Goal: Task Accomplishment & Management: Complete application form

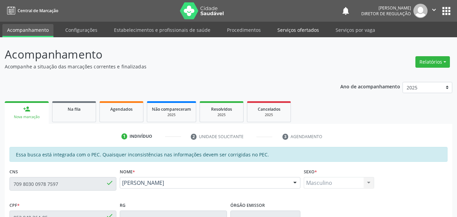
click at [295, 30] on link "Serviços ofertados" at bounding box center [298, 30] width 51 height 12
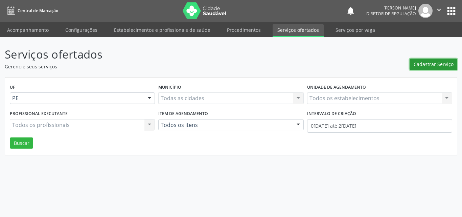
click at [425, 65] on span "Cadastrar Serviço" at bounding box center [434, 64] width 40 height 7
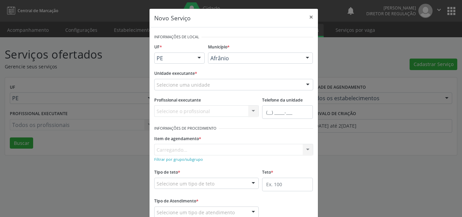
click at [245, 85] on div "Selecione uma unidade" at bounding box center [233, 85] width 159 height 12
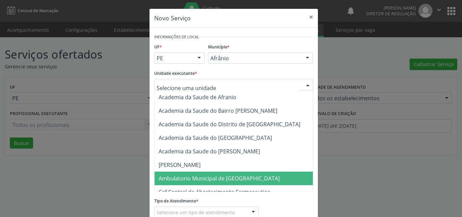
click at [217, 176] on span "Ambulatorio Municipal de [GEOGRAPHIC_DATA]" at bounding box center [219, 178] width 121 height 7
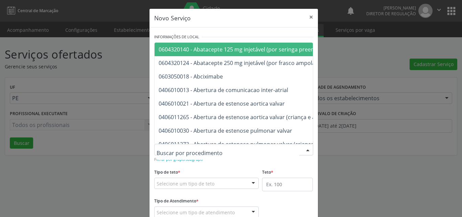
click at [230, 150] on div at bounding box center [233, 150] width 159 height 12
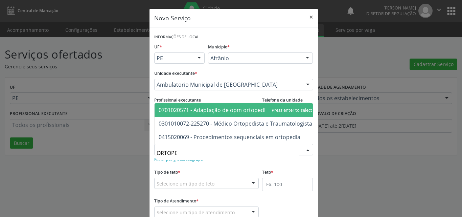
type input "ORTOPED"
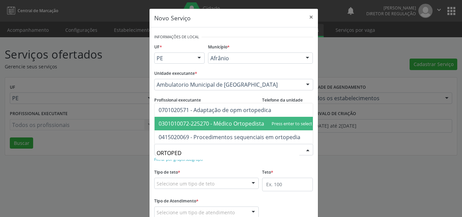
click at [238, 121] on span "0301010072-225270 - Médico Ortopedista e Traumatologista" at bounding box center [236, 123] width 154 height 7
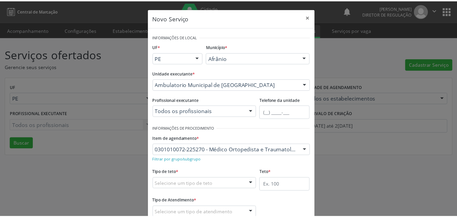
scroll to position [34, 0]
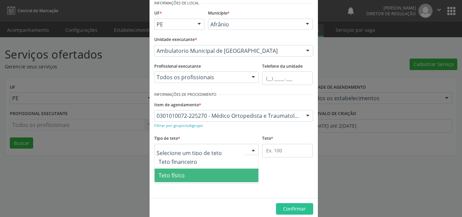
click at [198, 178] on span "Teto físico" at bounding box center [207, 175] width 104 height 14
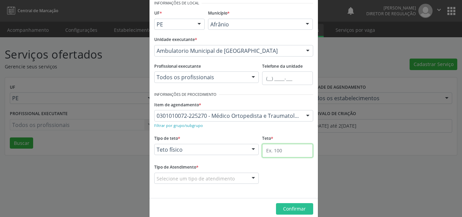
click at [276, 149] on input "text" at bounding box center [287, 151] width 51 height 14
type input "60"
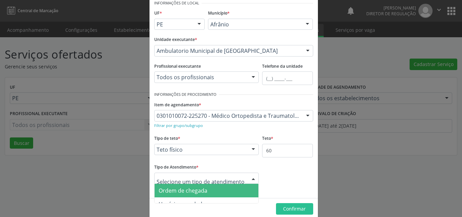
click at [190, 189] on span "Ordem de chegada" at bounding box center [183, 190] width 49 height 7
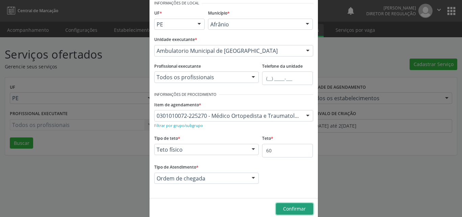
click at [298, 209] on span "Confirmar" at bounding box center [294, 208] width 23 height 6
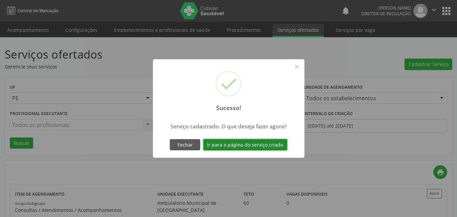
click at [259, 145] on button "Ir para a página do serviço criado" at bounding box center [245, 145] width 84 height 12
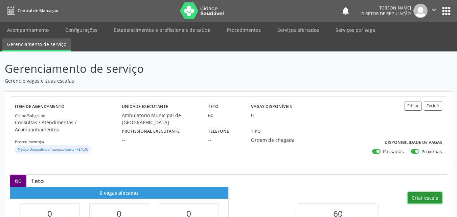
click at [430, 192] on button "Criar escala" at bounding box center [425, 198] width 35 height 12
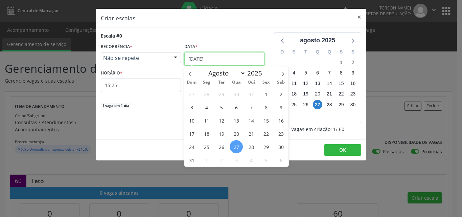
click at [221, 60] on input "2[DATE]" at bounding box center [224, 59] width 80 height 14
click at [253, 160] on span "4" at bounding box center [251, 159] width 13 height 13
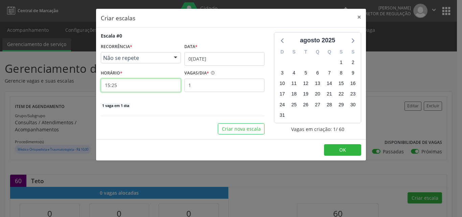
click at [143, 86] on input "15:25" at bounding box center [141, 85] width 80 height 14
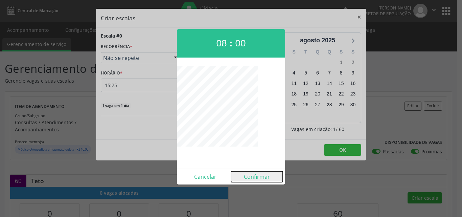
click at [263, 180] on button "Confirmar" at bounding box center [257, 176] width 52 height 11
type input "08:00"
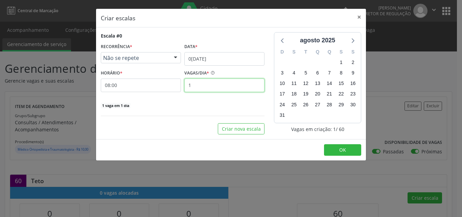
click at [195, 82] on input "1" at bounding box center [224, 85] width 80 height 14
type input "30"
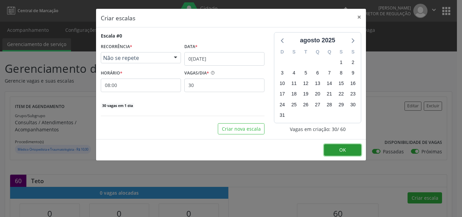
click at [343, 151] on span "OK" at bounding box center [342, 149] width 7 height 6
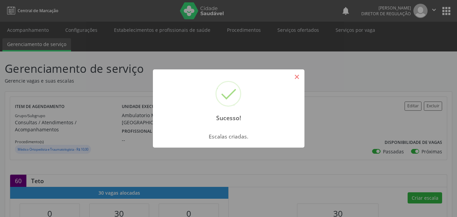
click at [295, 78] on button "×" at bounding box center [297, 77] width 12 height 12
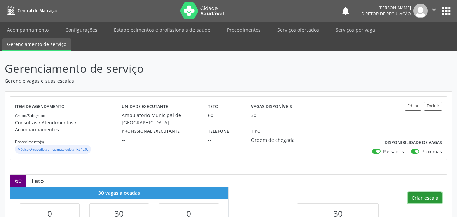
click at [427, 192] on button "Criar escala" at bounding box center [425, 198] width 35 height 12
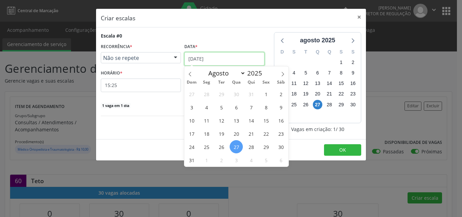
click at [229, 59] on input "2[DATE]" at bounding box center [224, 59] width 80 height 14
click at [251, 161] on span "4" at bounding box center [251, 159] width 13 height 13
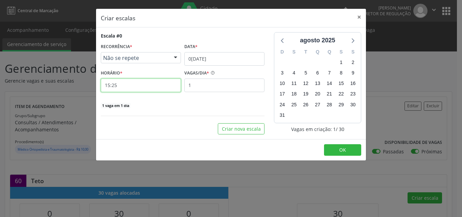
click at [141, 83] on input "15:25" at bounding box center [141, 85] width 80 height 14
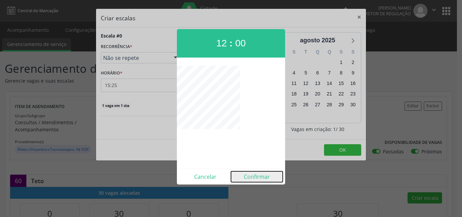
click at [254, 177] on button "Confirmar" at bounding box center [257, 176] width 52 height 11
type input "12:00"
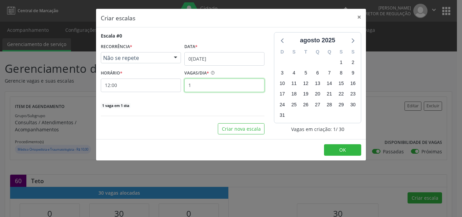
click at [208, 84] on input "1" at bounding box center [224, 85] width 80 height 14
type input "30"
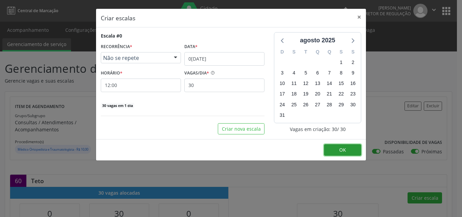
click at [343, 152] on span "OK" at bounding box center [342, 149] width 7 height 6
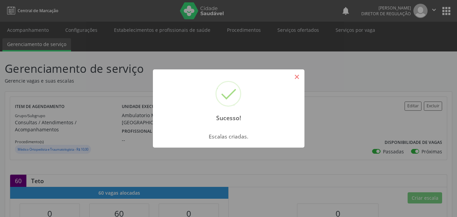
click at [296, 80] on button "×" at bounding box center [297, 77] width 12 height 12
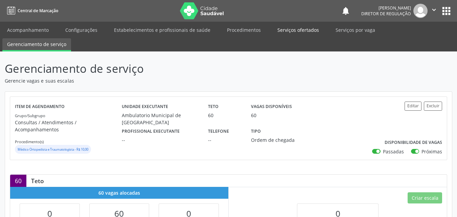
click at [291, 29] on link "Serviços ofertados" at bounding box center [298, 30] width 51 height 12
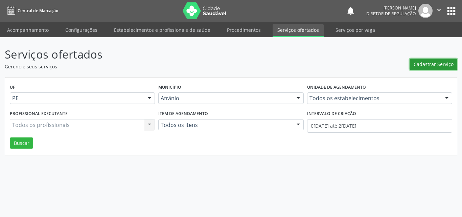
click at [434, 60] on button "Cadastrar Serviço" at bounding box center [434, 65] width 48 height 12
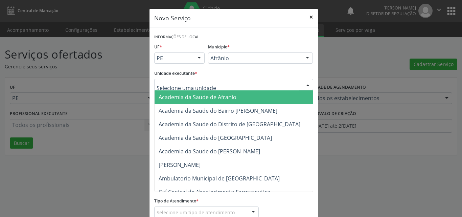
click at [309, 17] on button "×" at bounding box center [311, 17] width 14 height 17
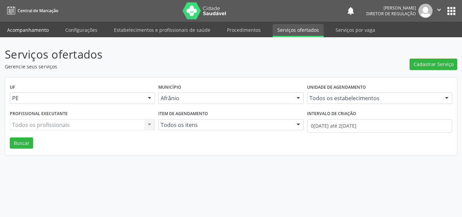
click at [37, 30] on link "Acompanhamento" at bounding box center [27, 30] width 51 height 12
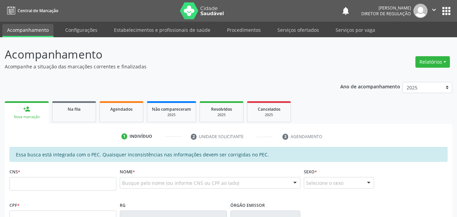
scroll to position [68, 0]
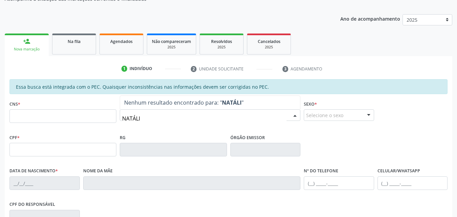
type input "NATÁLIA"
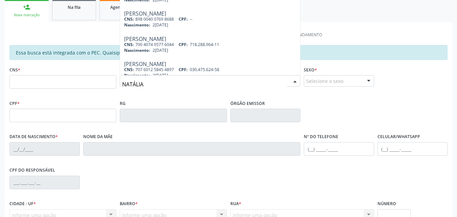
scroll to position [162, 0]
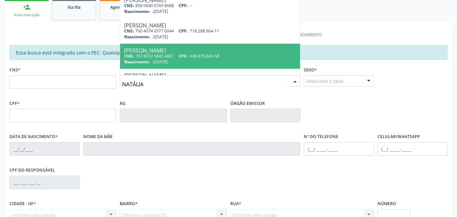
click at [219, 53] on span "030.475.624-58" at bounding box center [204, 56] width 29 height 6
type input "707 6012 5845 4897"
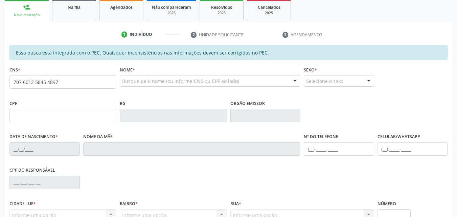
scroll to position [0, 0]
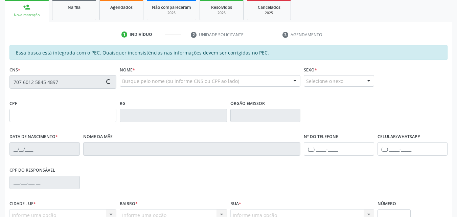
type input "030.475.624-58"
type input "[DATE]"
type input "[PERSON_NAME] de [PERSON_NAME]"
type input "[PHONE_NUMBER]"
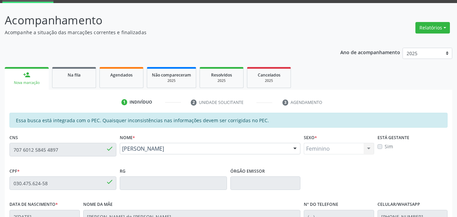
scroll to position [169, 0]
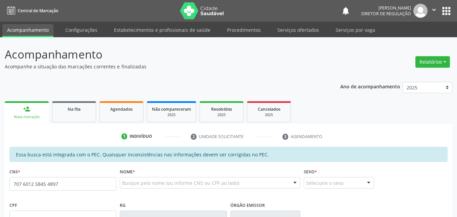
type input "707 6012 5845 4897"
type input "[DATE]"
type input "[PERSON_NAME] de [PERSON_NAME]"
type input "[PHONE_NUMBER]"
type input "S/N"
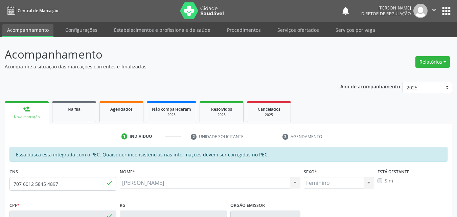
type input "030.475.624-58"
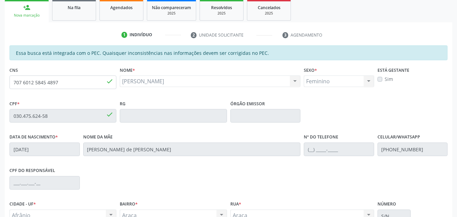
scroll to position [169, 0]
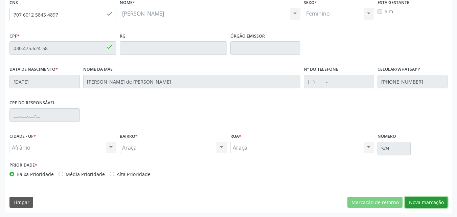
click at [436, 201] on button "Nova marcação" at bounding box center [426, 203] width 43 height 12
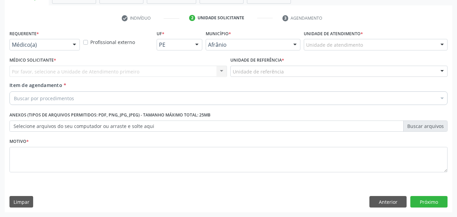
scroll to position [118, 0]
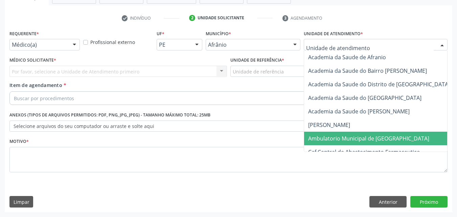
click at [343, 139] on span "Ambulatorio Municipal de [GEOGRAPHIC_DATA]" at bounding box center [368, 138] width 121 height 7
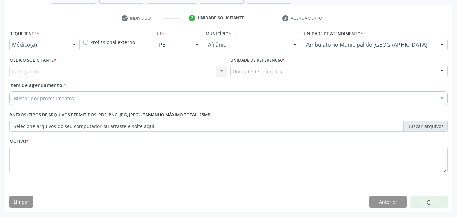
click at [285, 69] on div "Unidade de referência" at bounding box center [339, 72] width 218 height 12
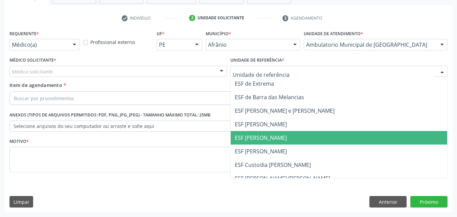
click at [278, 138] on span "ESF [PERSON_NAME]" at bounding box center [261, 137] width 52 height 7
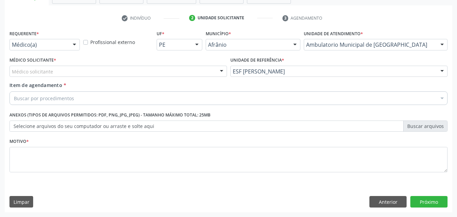
click at [143, 72] on div "Médico solicitante" at bounding box center [118, 72] width 218 height 12
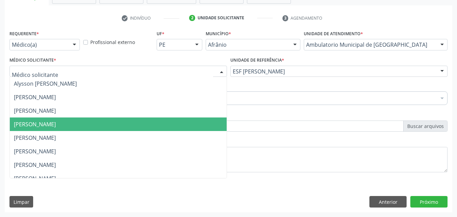
click at [129, 122] on span "[PERSON_NAME]" at bounding box center [118, 124] width 217 height 14
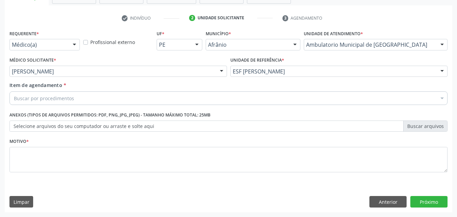
click at [98, 98] on div "Buscar por procedimentos" at bounding box center [228, 98] width 438 height 14
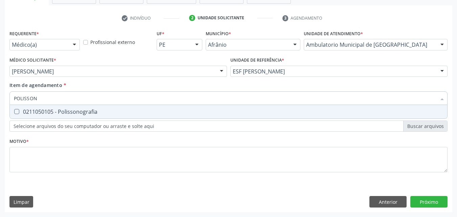
type input "POLISSONO"
click at [86, 110] on div "0211050105 - Polissonografia" at bounding box center [228, 111] width 429 height 5
checkbox Polissonografia "true"
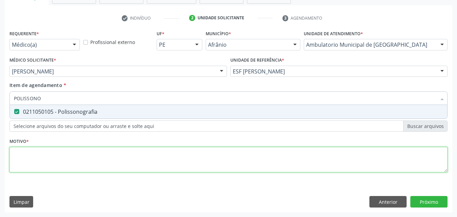
click at [92, 158] on div "Requerente * Médico(a) Médico(a) Enfermeiro(a) Paciente Nenhum resultado encont…" at bounding box center [228, 104] width 438 height 153
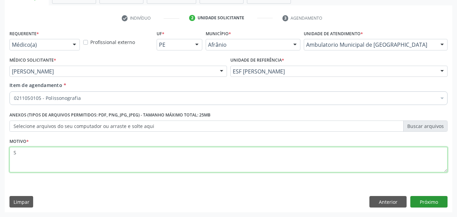
type textarea "S"
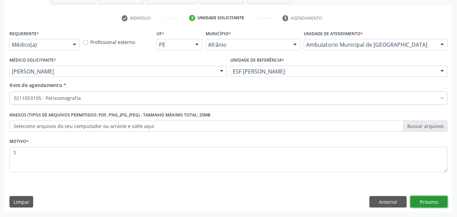
click at [433, 204] on button "Próximo" at bounding box center [428, 202] width 37 height 12
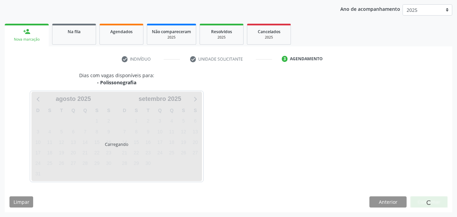
scroll to position [77, 0]
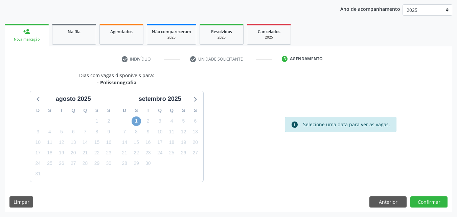
click at [136, 120] on span "1" at bounding box center [136, 120] width 9 height 9
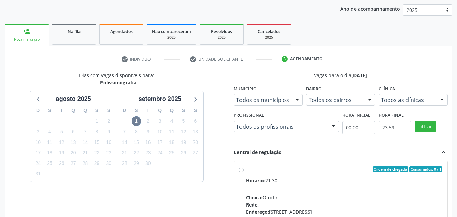
click at [292, 173] on label "Ordem de chegada Consumidos: 0 / 1 Horário: 21:30 Clínica: Otoclin Rede: -- End…" at bounding box center [344, 218] width 197 height 104
click at [244, 172] on input "Ordem de chegada Consumidos: 0 / 1 Horário: 21:30 Clínica: Otoclin Rede: -- End…" at bounding box center [241, 169] width 5 height 6
radio input "true"
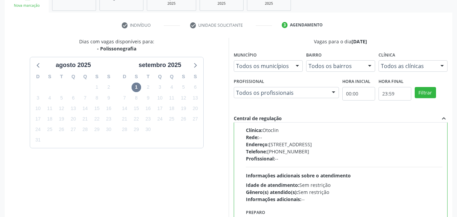
scroll to position [187, 0]
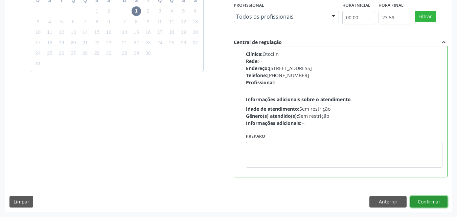
click at [426, 201] on button "Confirmar" at bounding box center [428, 202] width 37 height 12
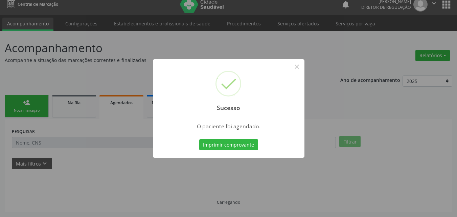
scroll to position [6, 0]
click at [252, 147] on button "Imprimir comprovante" at bounding box center [228, 145] width 59 height 12
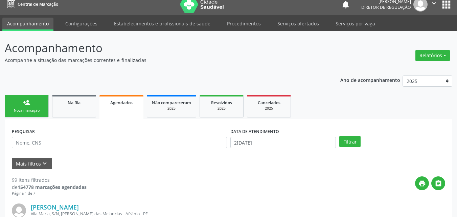
click at [36, 109] on div "Nova marcação" at bounding box center [27, 110] width 34 height 5
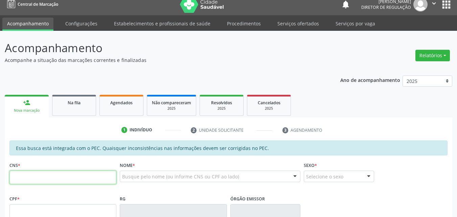
click at [91, 177] on input "text" at bounding box center [62, 178] width 107 height 14
type input "702 1097 1733 0190"
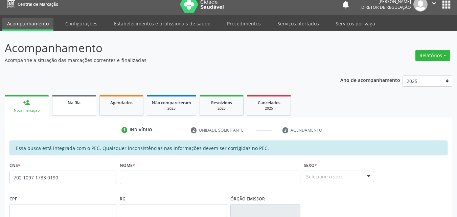
click at [81, 104] on span "Na fila" at bounding box center [74, 103] width 13 height 6
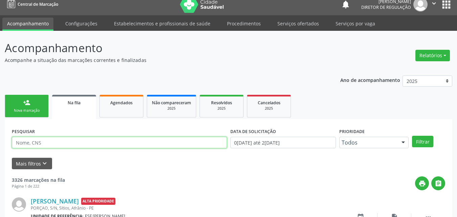
click at [71, 142] on input "text" at bounding box center [119, 143] width 215 height 12
paste input "702 1097 1733 0190"
type input "702 1097 1733 0190"
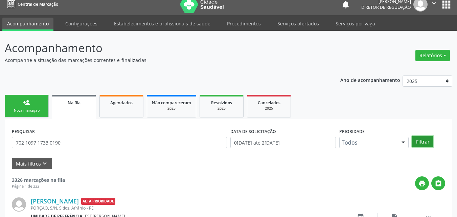
click at [418, 140] on button "Filtrar" at bounding box center [422, 142] width 21 height 12
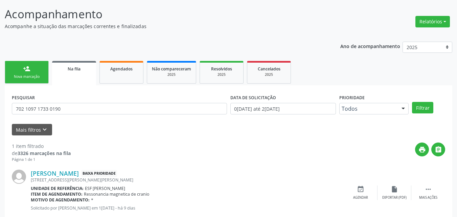
scroll to position [58, 0]
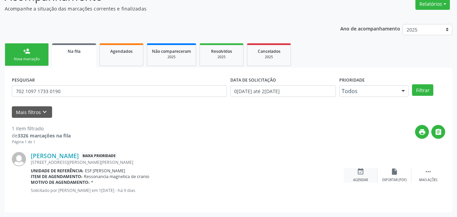
click at [364, 174] on icon "event_available" at bounding box center [360, 171] width 7 height 7
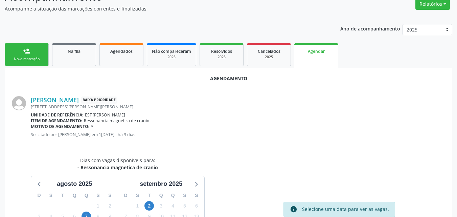
scroll to position [126, 0]
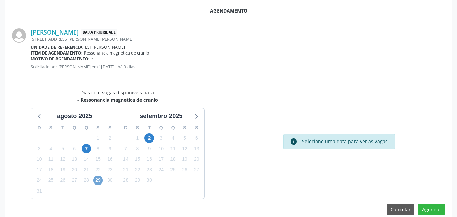
click at [98, 179] on span "29" at bounding box center [97, 180] width 9 height 9
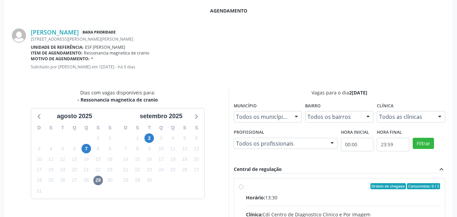
click at [274, 185] on div "Ordem de chegada Consumidos: 0 / 2" at bounding box center [343, 186] width 195 height 6
click at [244, 185] on input "Ordem de chegada Consumidos: 0 / 2 Horário: 13:30 Clínica: Cdi Centro de Diagno…" at bounding box center [241, 186] width 5 height 6
radio input "true"
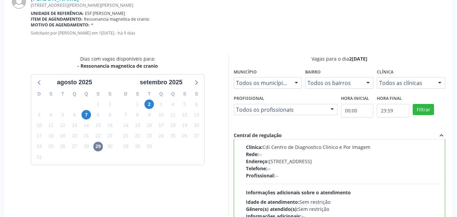
scroll to position [245, 0]
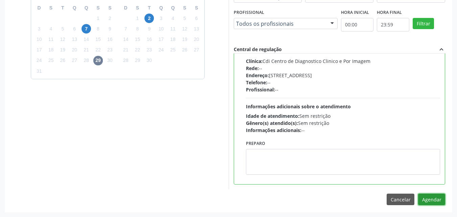
click at [430, 199] on button "Agendar" at bounding box center [431, 200] width 27 height 12
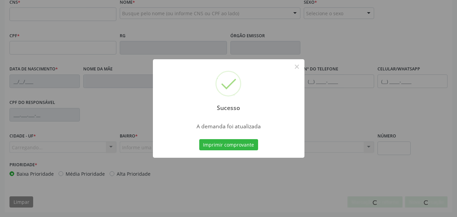
scroll to position [169, 0]
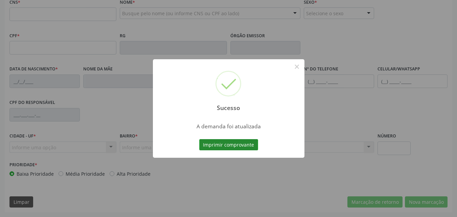
click at [253, 144] on button "Imprimir comprovante" at bounding box center [228, 145] width 59 height 12
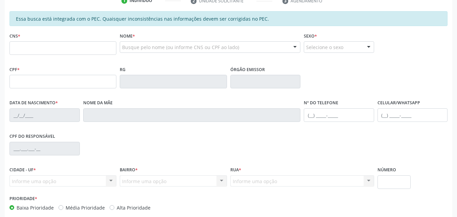
scroll to position [102, 0]
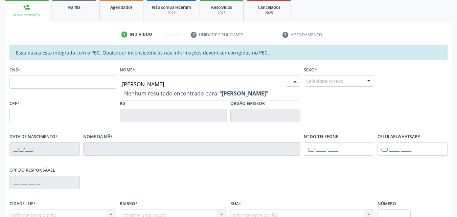
type input "[PERSON_NAME]"
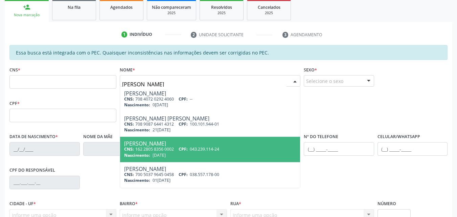
click at [143, 144] on div "[PERSON_NAME]" at bounding box center [210, 143] width 172 height 5
type input "162 2805 8356 0002"
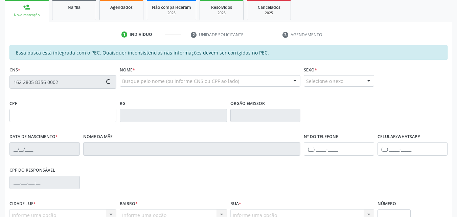
type input "043.239.114-24"
type input "[DATE]"
type input "[PERSON_NAME]"
type input "[PHONE_NUMBER]"
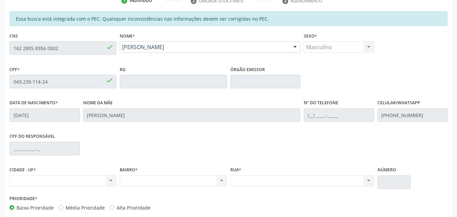
scroll to position [169, 0]
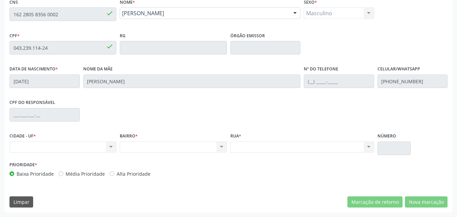
click at [7, 14] on div "Essa busca está integrada com o PEC. Quaisquer inconsistências nas informações …" at bounding box center [229, 94] width 448 height 235
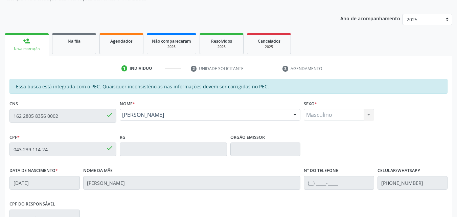
scroll to position [0, 0]
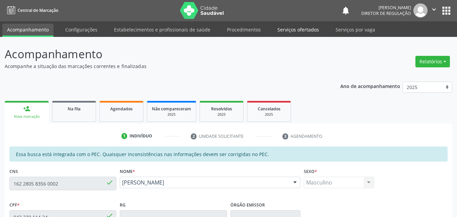
click at [308, 31] on link "Serviços ofertados" at bounding box center [298, 30] width 51 height 12
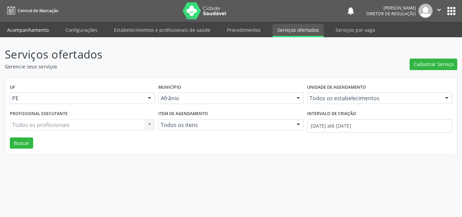
click at [41, 28] on link "Acompanhamento" at bounding box center [27, 30] width 51 height 12
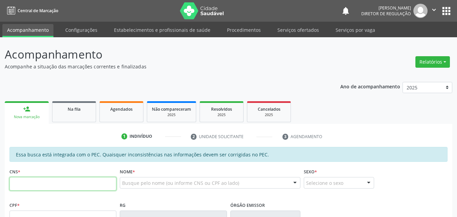
click at [94, 182] on input "text" at bounding box center [62, 184] width 107 height 14
paste input "162 2805 8356 0002"
type input "162 2805 8356 0002"
type input "043.239.114-24"
type input "[DATE]"
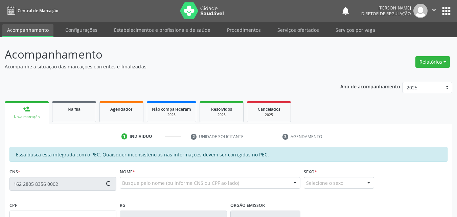
type input "[PERSON_NAME]"
type input "[PHONE_NUMBER]"
type input "S/N"
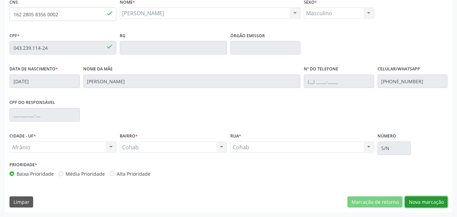
click at [426, 201] on button "Nova marcação" at bounding box center [426, 202] width 43 height 12
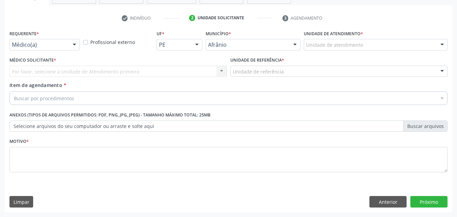
scroll to position [118, 0]
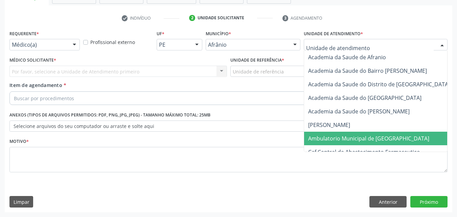
click at [338, 137] on span "Ambulatorio Municipal de [GEOGRAPHIC_DATA]" at bounding box center [368, 138] width 121 height 7
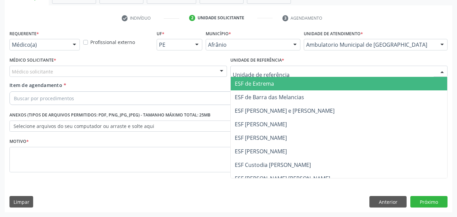
click at [287, 72] on div at bounding box center [339, 72] width 218 height 12
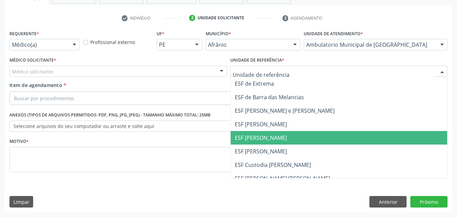
click at [285, 137] on span "ESF [PERSON_NAME]" at bounding box center [339, 138] width 217 height 14
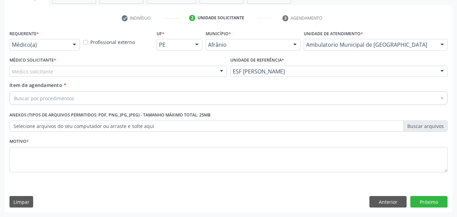
click at [180, 68] on div "Médico solicitante" at bounding box center [118, 72] width 218 height 12
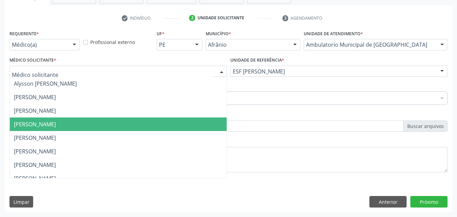
click at [150, 119] on span "[PERSON_NAME]" at bounding box center [118, 124] width 217 height 14
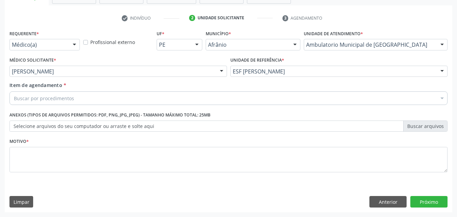
click at [111, 95] on div "Buscar por procedimentos" at bounding box center [228, 98] width 438 height 14
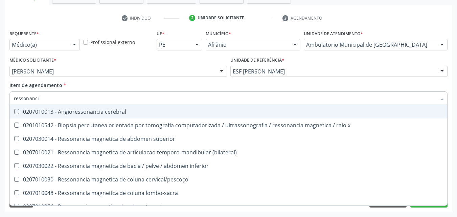
type input "ressonancia"
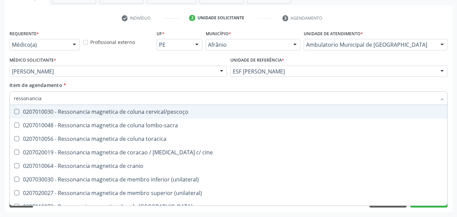
scroll to position [101, 0]
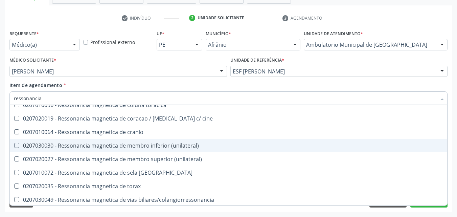
click at [153, 144] on div "0207030030 - Ressonancia magnetica de membro inferior (unilateral)" at bounding box center [228, 145] width 429 height 5
checkbox \(unilateral\) "true"
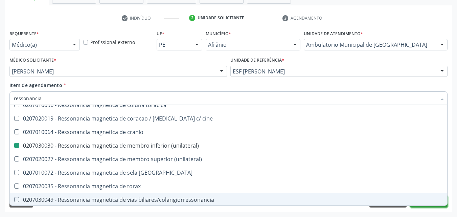
click at [430, 207] on button "Próximo" at bounding box center [428, 202] width 37 height 12
checkbox x "true"
checkbox \(unilateral\) "false"
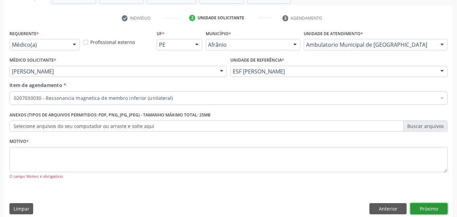
scroll to position [0, 0]
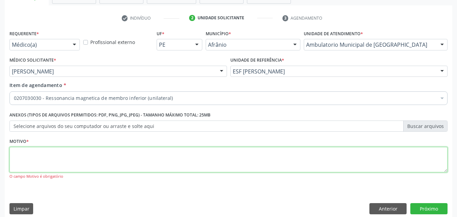
click at [208, 159] on textarea at bounding box center [228, 160] width 438 height 26
type textarea "*"
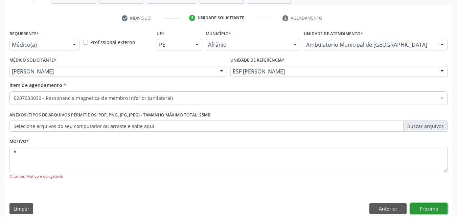
click at [430, 204] on button "Próximo" at bounding box center [428, 209] width 37 height 12
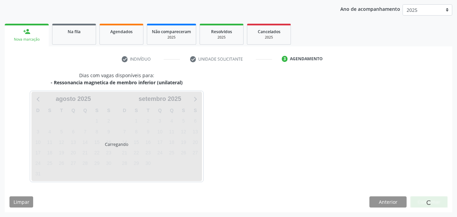
scroll to position [77, 0]
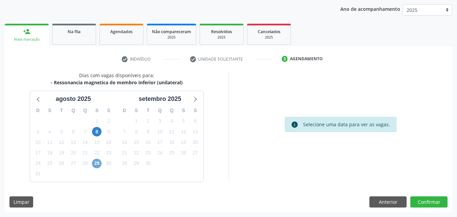
click at [94, 163] on span "29" at bounding box center [96, 163] width 9 height 9
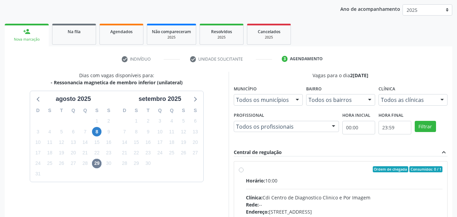
click at [267, 169] on div "Ordem de chegada Consumidos: 0 / 1" at bounding box center [344, 169] width 197 height 6
click at [244, 169] on input "Ordem de chegada Consumidos: 0 / 1 Horário: 10:00 Clínica: Cdi Centro de Diagno…" at bounding box center [241, 169] width 5 height 6
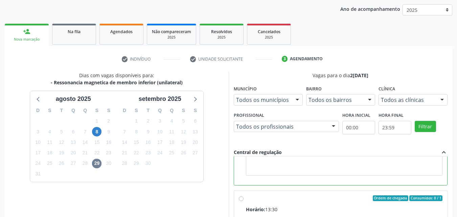
scroll to position [111, 0]
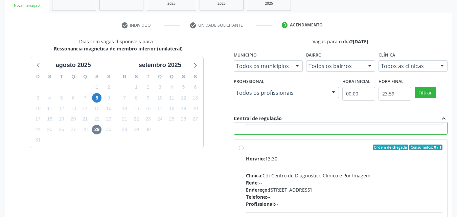
click at [292, 157] on div "Horário: 13:30" at bounding box center [344, 158] width 197 height 7
click at [244, 151] on input "Ordem de chegada Consumidos: 0 / 1 Horário: 13:30 Clínica: Cdi Centro de Diagno…" at bounding box center [241, 147] width 5 height 6
radio input "false"
radio input "true"
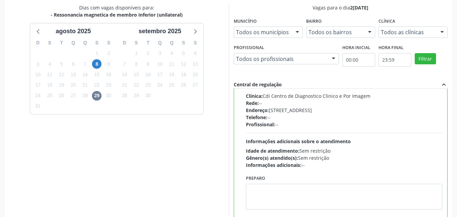
scroll to position [187, 0]
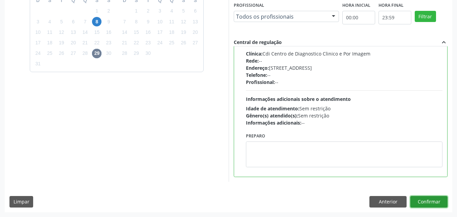
click at [431, 202] on button "Confirmar" at bounding box center [428, 202] width 37 height 12
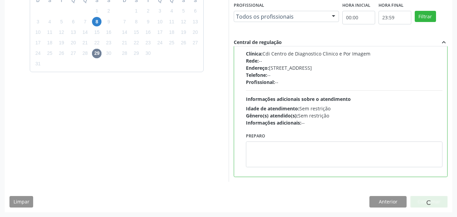
scroll to position [6, 0]
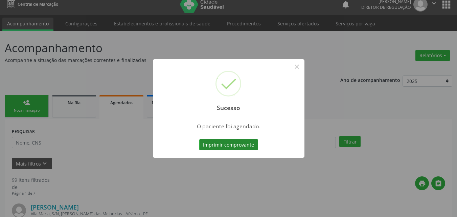
click at [229, 143] on button "Imprimir comprovante" at bounding box center [228, 145] width 59 height 12
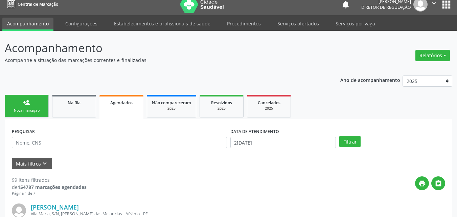
scroll to position [0, 0]
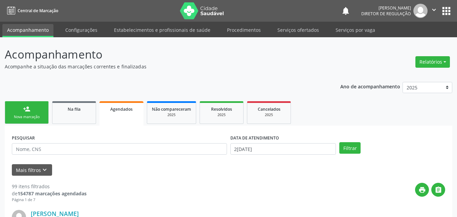
click at [36, 115] on div "Nova marcação" at bounding box center [27, 116] width 34 height 5
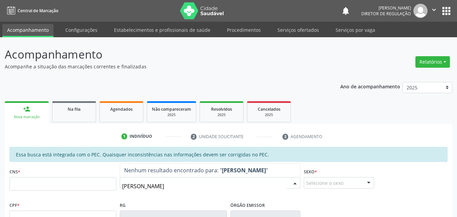
type input "[PERSON_NAME]"
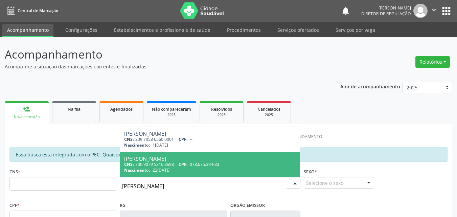
click at [152, 163] on div "CNS: 700 9079 5316 3698 CPF: 078.675.394-33" at bounding box center [210, 164] width 172 height 6
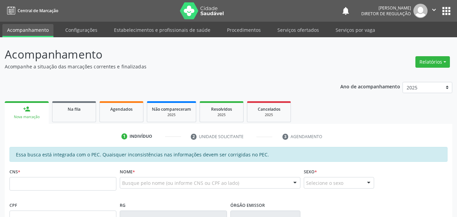
type input "700 9079 5316 3698"
type input "078.675.394-33"
type input "22[DATE]"
type input "[PERSON_NAME]"
type input "[PHONE_NUMBER]"
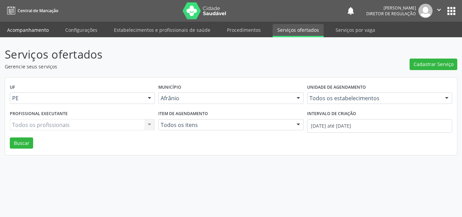
click at [40, 28] on link "Acompanhamento" at bounding box center [27, 30] width 51 height 12
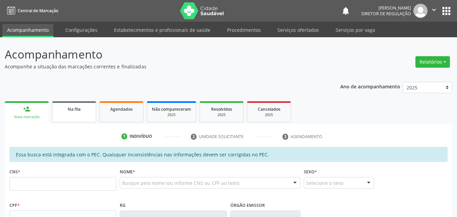
click at [79, 113] on link "Na fila" at bounding box center [74, 111] width 44 height 21
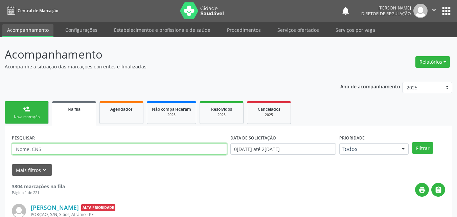
click at [68, 152] on input "text" at bounding box center [119, 149] width 215 height 12
type input "706003360391946"
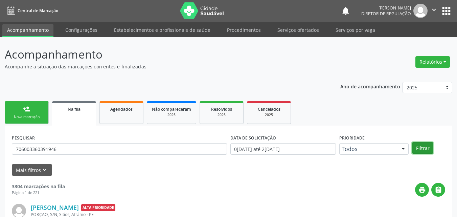
click at [426, 148] on button "Filtrar" at bounding box center [422, 148] width 21 height 12
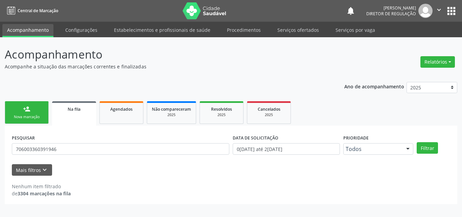
click at [33, 114] on link "person_add Nova marcação" at bounding box center [27, 112] width 44 height 23
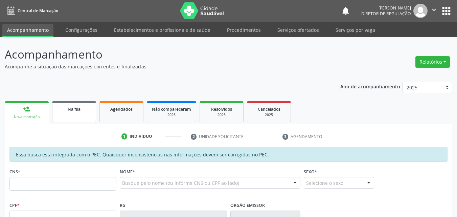
click at [70, 110] on span "Na fila" at bounding box center [74, 109] width 13 height 6
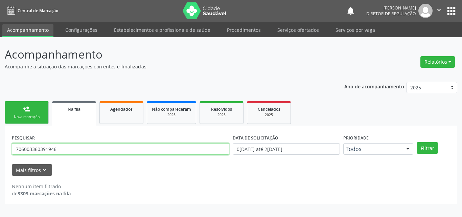
drag, startPoint x: 56, startPoint y: 149, endPoint x: 9, endPoint y: 142, distance: 47.8
click at [9, 142] on div "PESQUISAR 706003360391946 DATA DE SOLICITAÇÃO [DATE] até [DATE] Prioridade Todo…" at bounding box center [231, 165] width 453 height 78
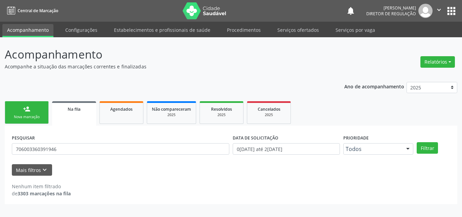
click at [36, 113] on link "person_add Nova marcação" at bounding box center [27, 112] width 44 height 23
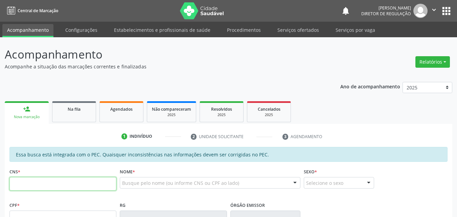
click at [58, 183] on input "text" at bounding box center [62, 184] width 107 height 14
paste input "706 0033 6039 1946"
type input "706 0033 6039 1946"
type input "039.739.454-38"
type input "[DATE]"
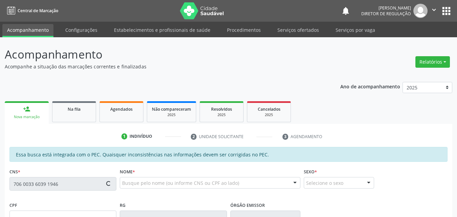
type input "[PERSON_NAME]"
type input "[PHONE_NUMBER]"
type input "S/N"
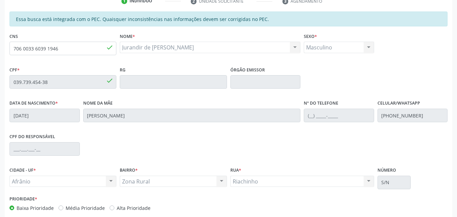
scroll to position [169, 0]
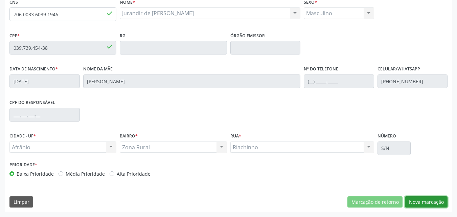
click at [422, 200] on button "Nova marcação" at bounding box center [426, 202] width 43 height 12
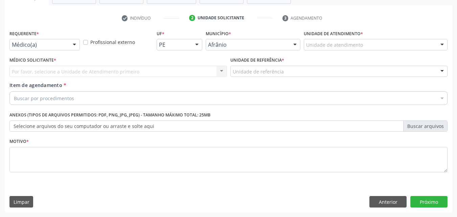
scroll to position [118, 0]
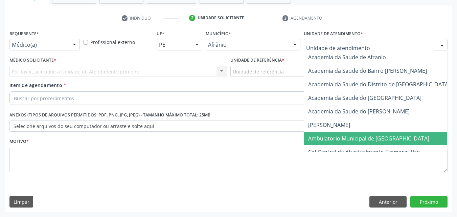
click at [357, 140] on span "Ambulatorio Municipal de [GEOGRAPHIC_DATA]" at bounding box center [368, 138] width 121 height 7
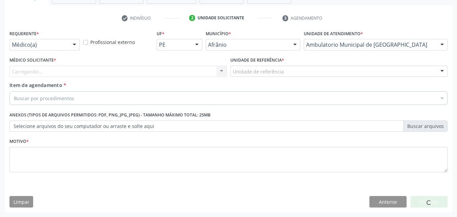
click at [289, 69] on div "Unidade de referência" at bounding box center [339, 72] width 218 height 12
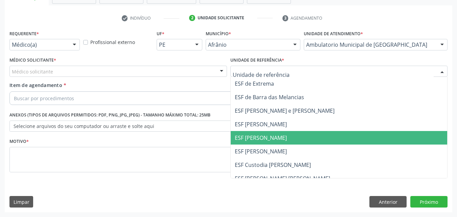
click at [287, 139] on span "ESF [PERSON_NAME]" at bounding box center [339, 138] width 217 height 14
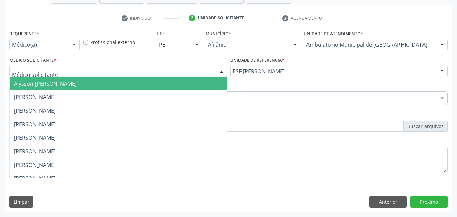
click at [177, 66] on div at bounding box center [118, 72] width 218 height 12
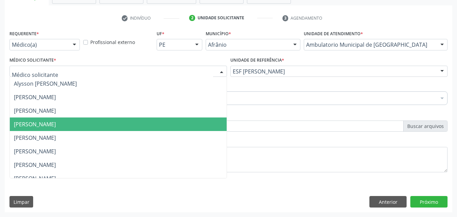
drag, startPoint x: 170, startPoint y: 120, endPoint x: 155, endPoint y: 116, distance: 15.6
click at [170, 120] on span "[PERSON_NAME]" at bounding box center [118, 124] width 217 height 14
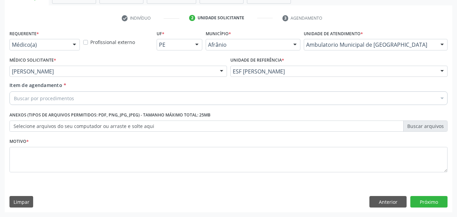
click at [116, 97] on div "Buscar por procedimentos" at bounding box center [228, 98] width 438 height 14
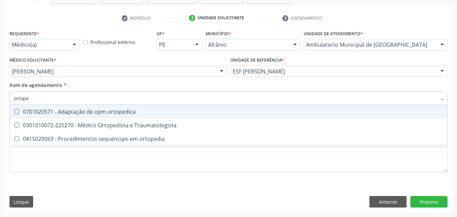
type input "ortoped"
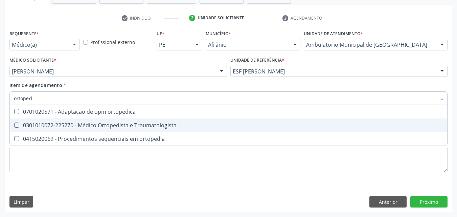
click at [120, 126] on div "0301010072-225270 - Médico Ortopedista e Traumatologista" at bounding box center [228, 124] width 429 height 5
checkbox Traumatologista "true"
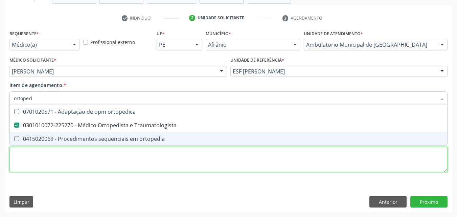
click at [127, 164] on div "Requerente * Médico(a) Médico(a) Enfermeiro(a) Paciente Nenhum resultado encont…" at bounding box center [228, 104] width 438 height 153
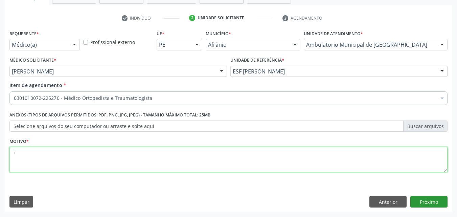
type textarea "i"
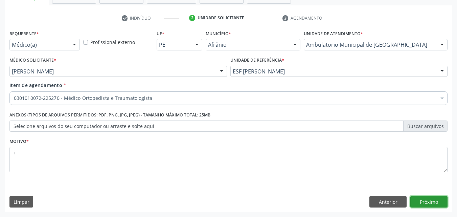
click at [436, 202] on button "Próximo" at bounding box center [428, 202] width 37 height 12
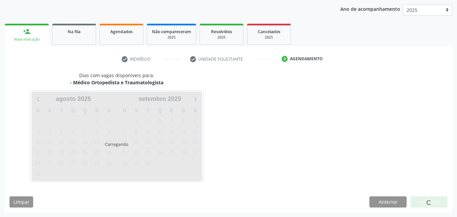
scroll to position [77, 0]
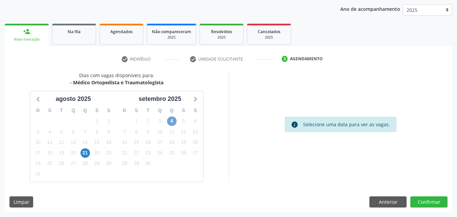
click at [170, 122] on span "4" at bounding box center [171, 120] width 9 height 9
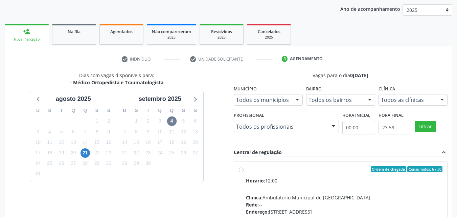
click at [275, 165] on div "Ordem de chegada Consumidos: 6 / 30 Horário: 12:00 Clínica: Ambulatorio Municip…" at bounding box center [340, 217] width 213 height 113
radio input "true"
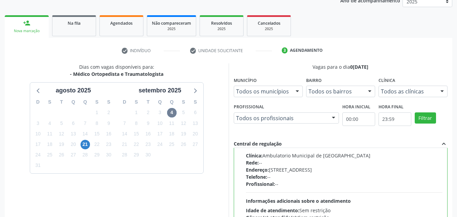
scroll to position [187, 0]
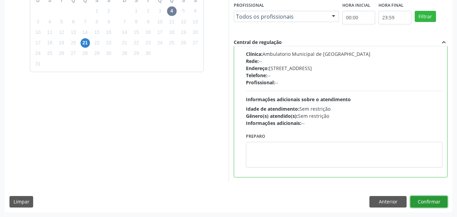
click at [427, 200] on button "Confirmar" at bounding box center [428, 202] width 37 height 12
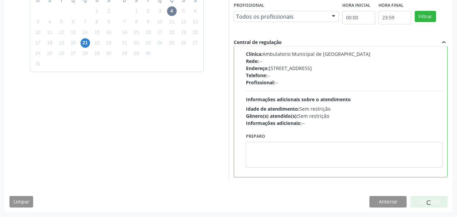
scroll to position [6, 0]
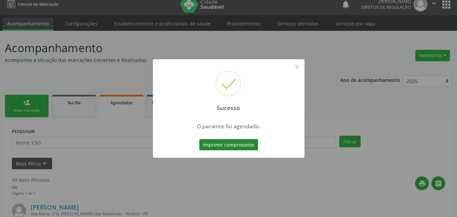
click at [247, 145] on button "Imprimir comprovante" at bounding box center [228, 145] width 59 height 12
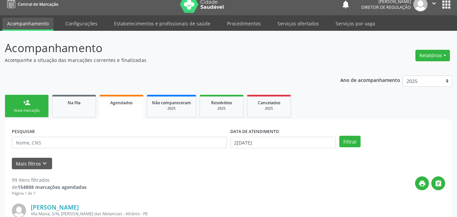
click at [43, 109] on div "Nova marcação" at bounding box center [27, 110] width 34 height 5
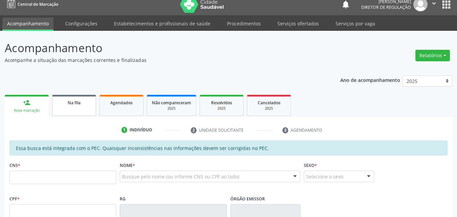
click at [68, 110] on link "Na fila" at bounding box center [74, 105] width 44 height 21
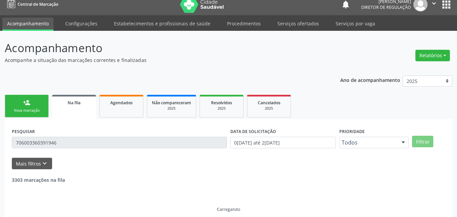
scroll to position [0, 0]
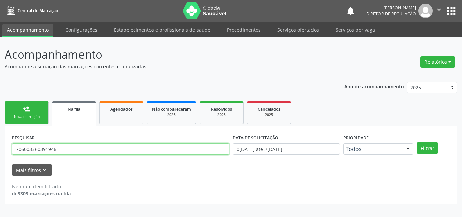
drag, startPoint x: 62, startPoint y: 149, endPoint x: 0, endPoint y: 153, distance: 62.0
click at [0, 153] on div "Acompanhamento Acompanhe a situação das marcações correntes e finalizadas Relat…" at bounding box center [231, 127] width 462 height 180
type input "705000046679451"
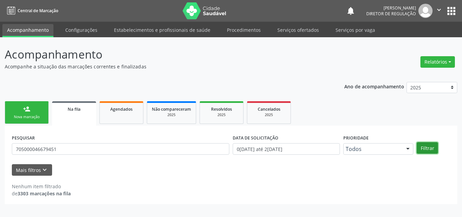
click at [430, 147] on button "Filtrar" at bounding box center [427, 148] width 21 height 12
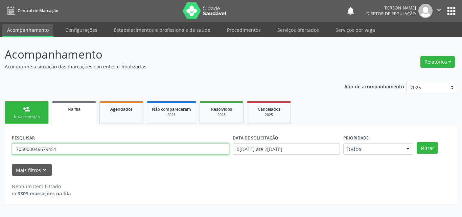
drag, startPoint x: 57, startPoint y: 148, endPoint x: 4, endPoint y: 150, distance: 53.2
click at [4, 150] on div "Acompanhamento Acompanhe a situação das marcações correntes e finalizadas Relat…" at bounding box center [231, 127] width 462 height 180
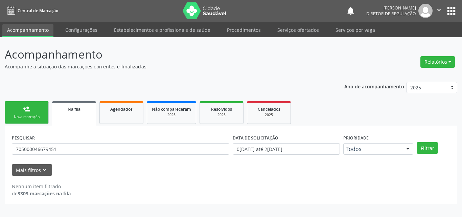
click at [37, 116] on div "Nova marcação" at bounding box center [27, 116] width 34 height 5
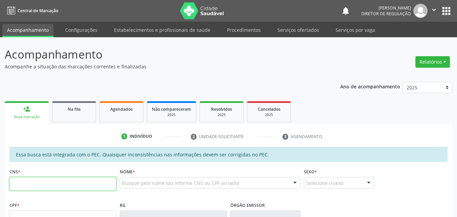
click at [82, 187] on input "text" at bounding box center [62, 184] width 107 height 14
paste input "705 0000 4667 9451"
type input "705 0000 4667 9451"
type input "701.403.774-92"
type input "0[DATE]"
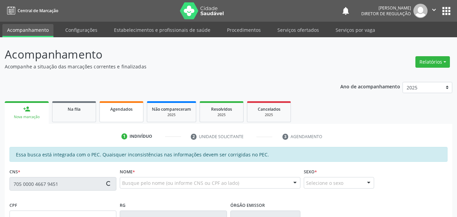
type input "Petronila [PERSON_NAME]"
type input "[PHONE_NUMBER]"
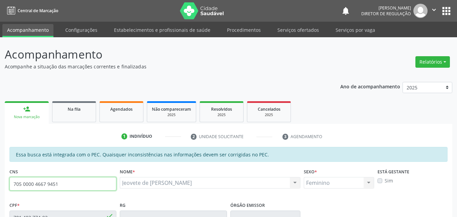
drag, startPoint x: 58, startPoint y: 182, endPoint x: 12, endPoint y: 183, distance: 46.0
click at [12, 183] on input "705 0000 4667 9451" at bounding box center [62, 184] width 107 height 14
drag, startPoint x: 41, startPoint y: 174, endPoint x: 65, endPoint y: 184, distance: 25.9
